Goal: Find specific page/section: Find specific page/section

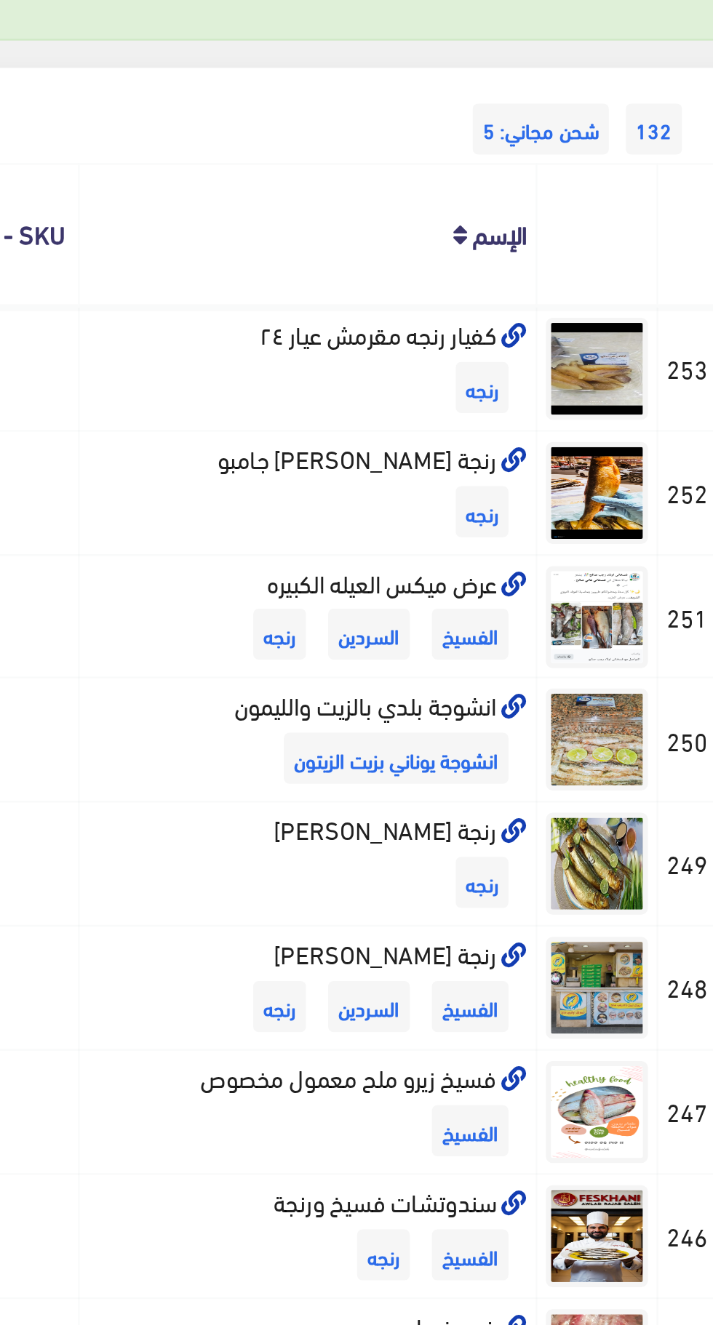
scroll to position [4, 0]
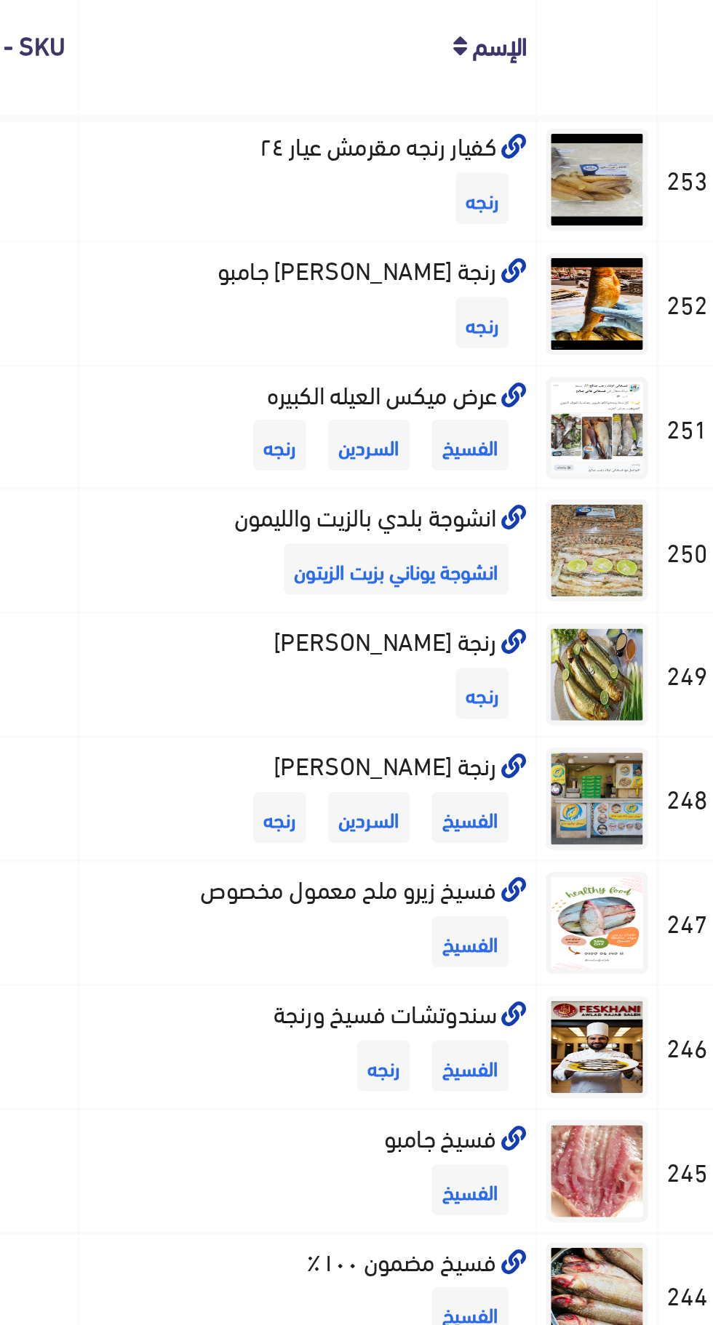
click at [636, 517] on img at bounding box center [635, 512] width 44 height 44
click at [626, 527] on img at bounding box center [635, 512] width 44 height 44
click at [468, 502] on td "انشوجة بلدي بالزيت والليمون انشوجة يوناني بزيت الزيتون" at bounding box center [511, 512] width 196 height 53
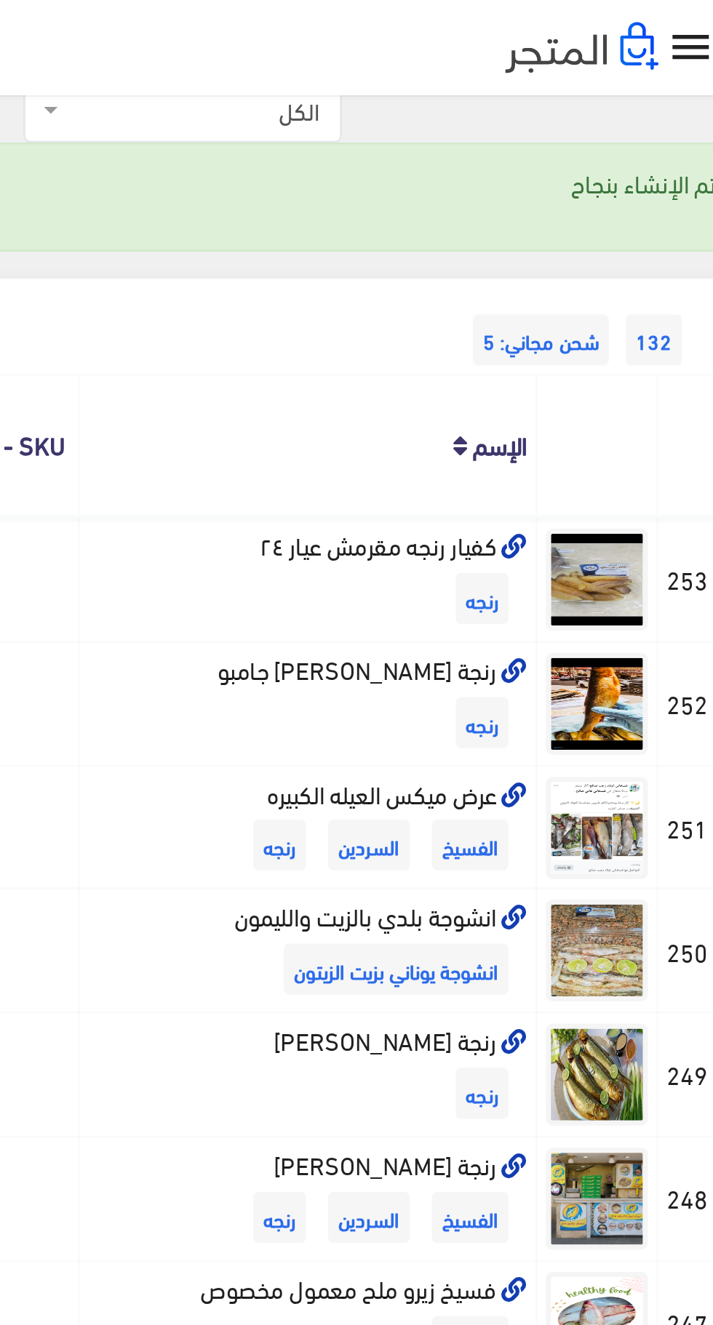
scroll to position [0, 0]
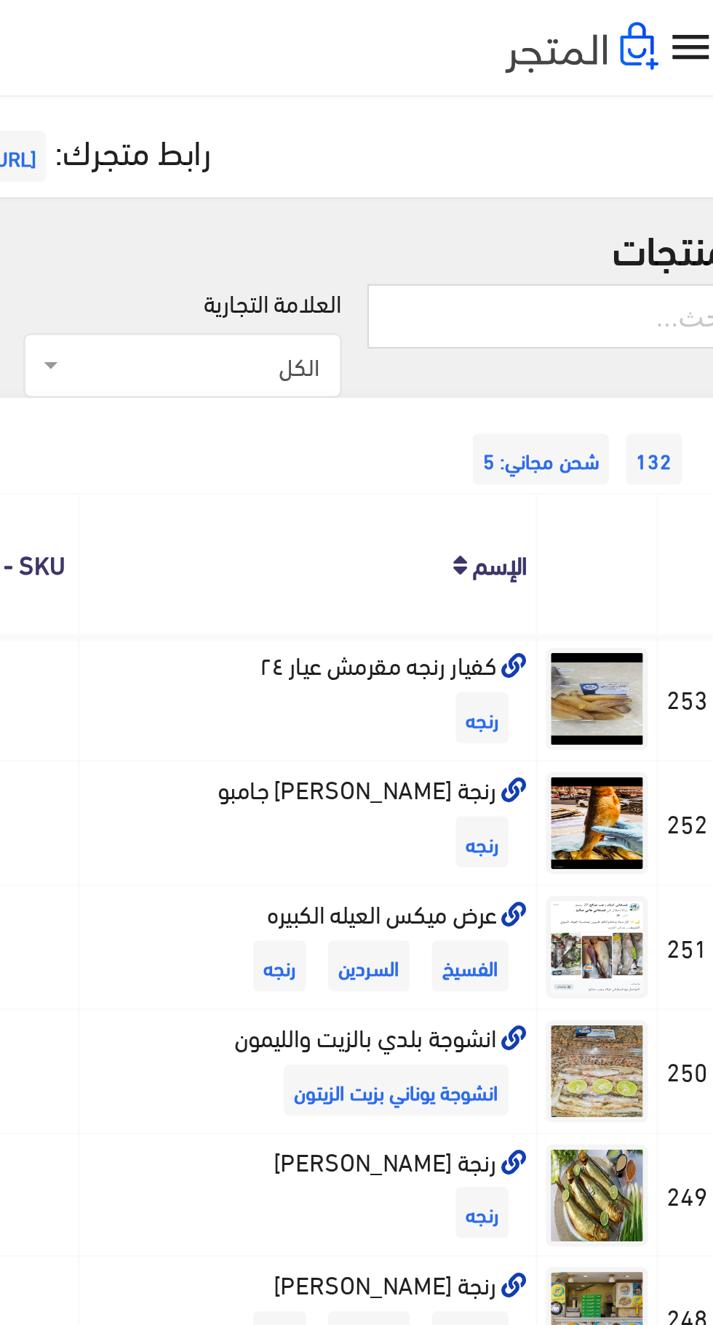
click at [636, 453] on img at bounding box center [635, 458] width 44 height 44
click at [436, 338] on td "رنجة [PERSON_NAME] جامبو رنجه" at bounding box center [511, 352] width 196 height 53
click at [522, 215] on th "الإسم" at bounding box center [511, 242] width 196 height 60
